Goal: Register for event/course

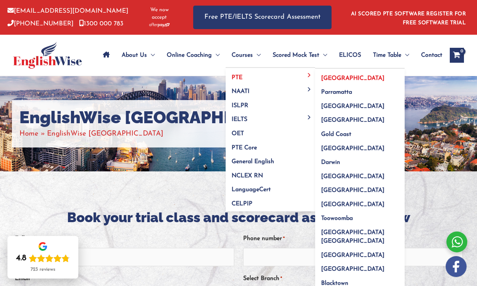
click at [348, 75] on span "[GEOGRAPHIC_DATA]" at bounding box center [352, 78] width 63 height 6
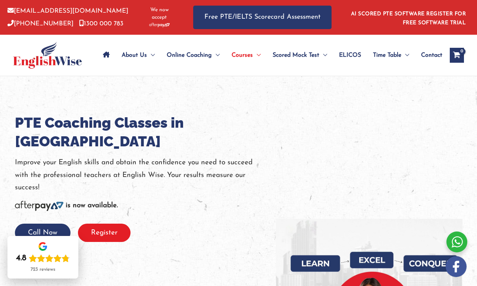
click at [121, 224] on button "Register" at bounding box center [104, 233] width 53 height 18
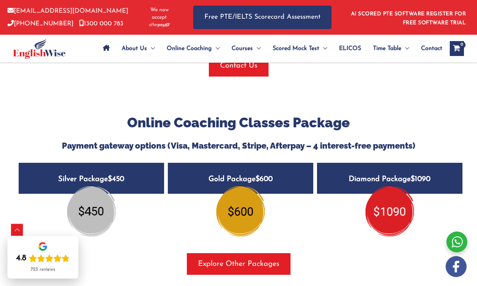
scroll to position [863, 0]
